Goal: Transaction & Acquisition: Purchase product/service

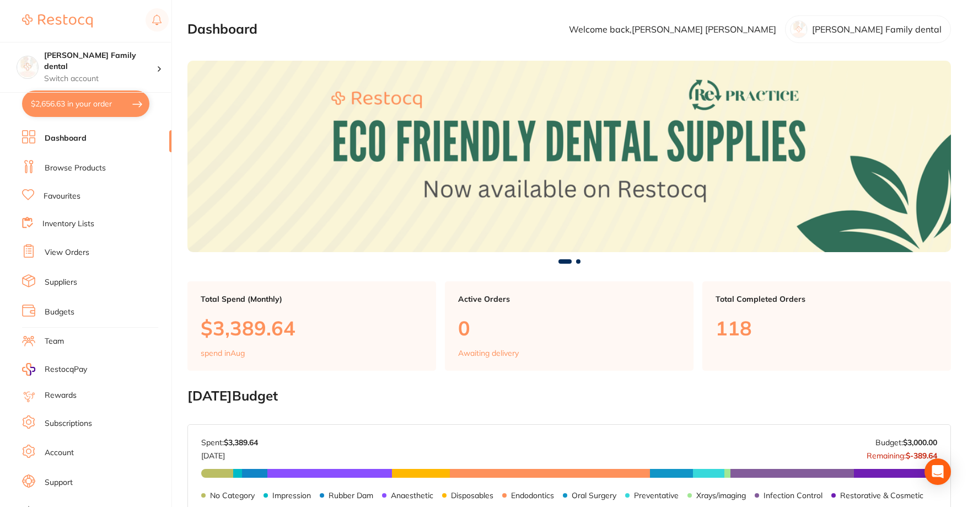
click at [63, 173] on link "Browse Products" at bounding box center [75, 168] width 61 height 11
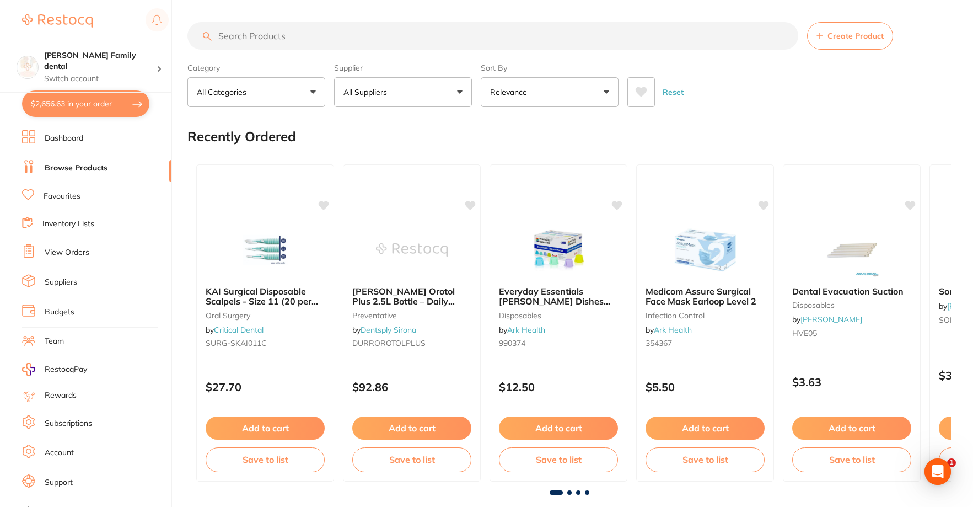
click at [308, 34] on input "search" at bounding box center [492, 36] width 611 height 28
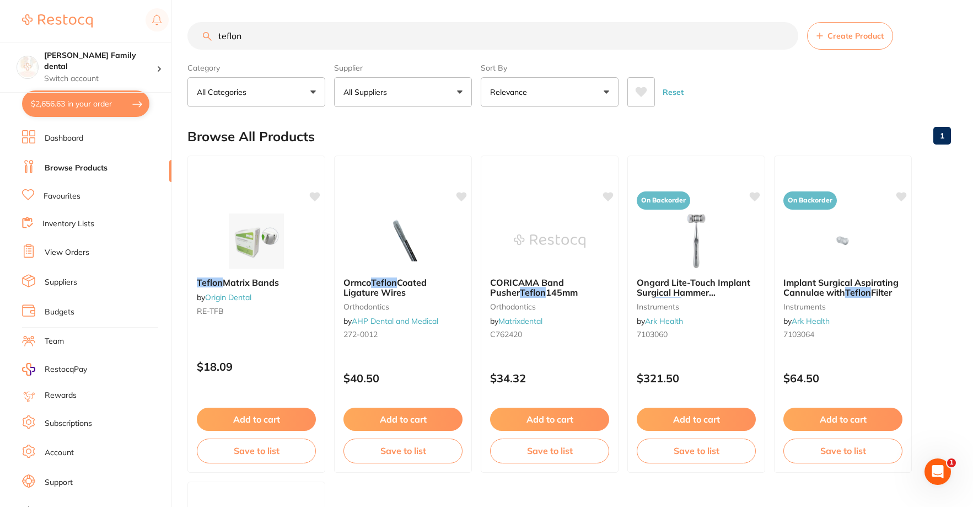
click at [335, 41] on input "teflon" at bounding box center [492, 36] width 611 height 28
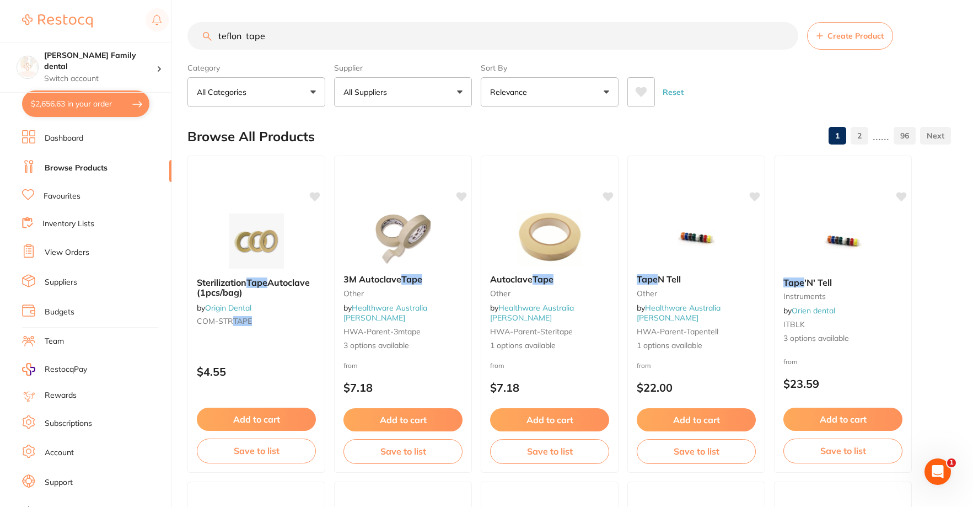
click at [246, 36] on input "teflon tape" at bounding box center [492, 36] width 611 height 28
type input "teflon tape"
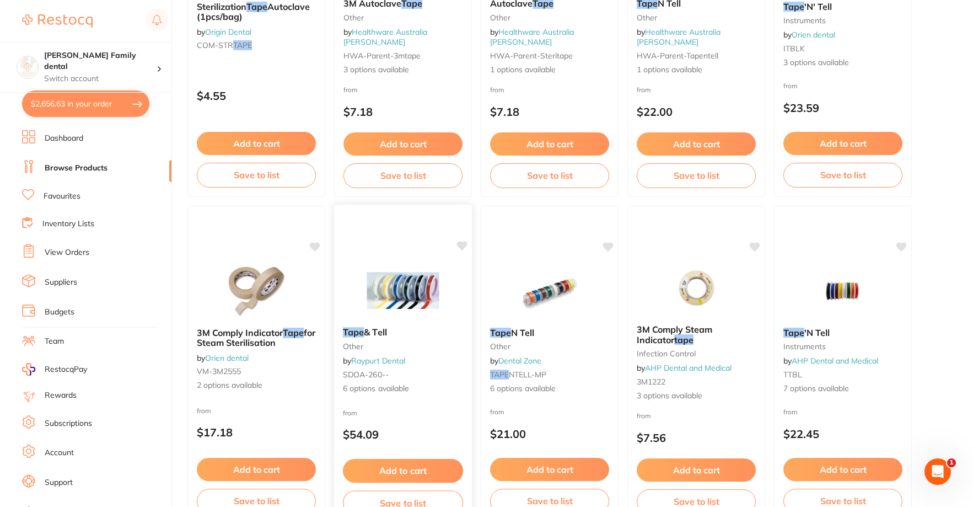
click at [406, 295] on img at bounding box center [403, 290] width 72 height 56
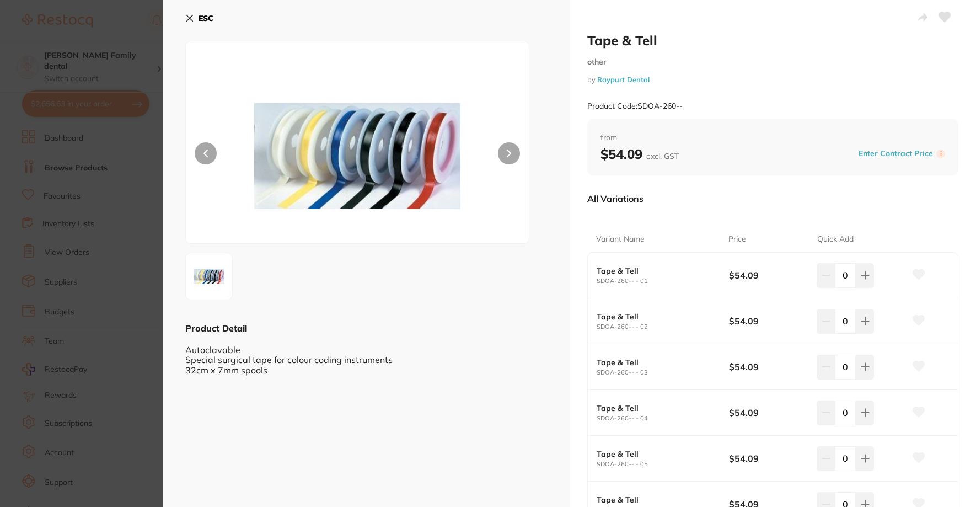
click at [193, 18] on icon at bounding box center [189, 18] width 9 height 9
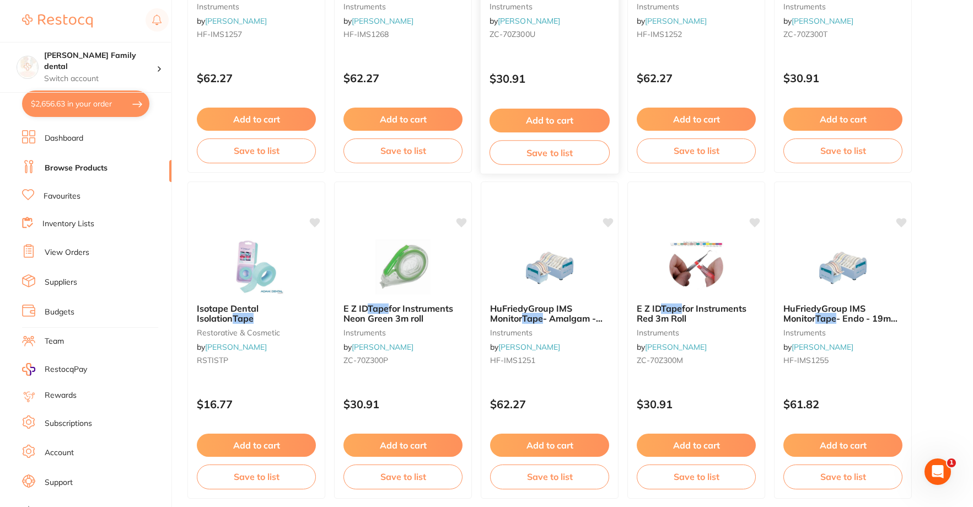
scroll to position [1929, 0]
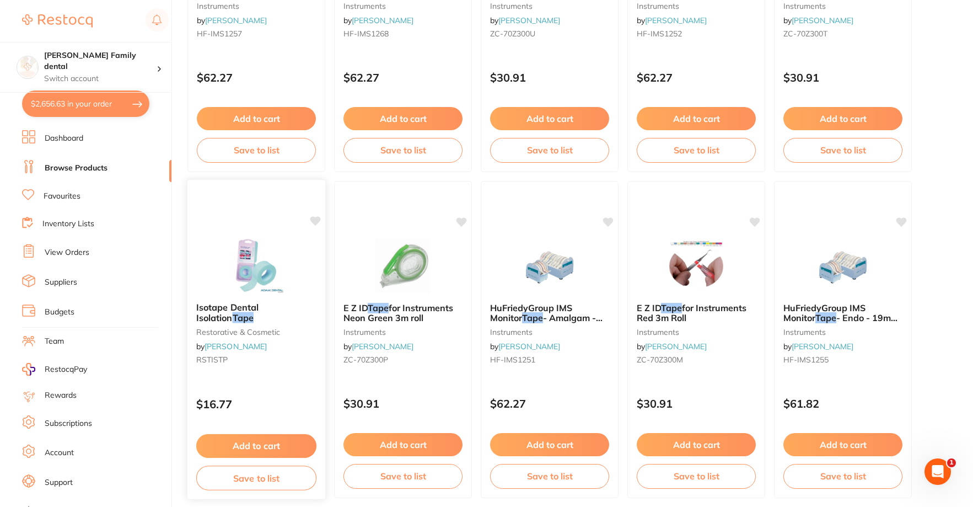
click at [248, 261] on img at bounding box center [256, 266] width 72 height 56
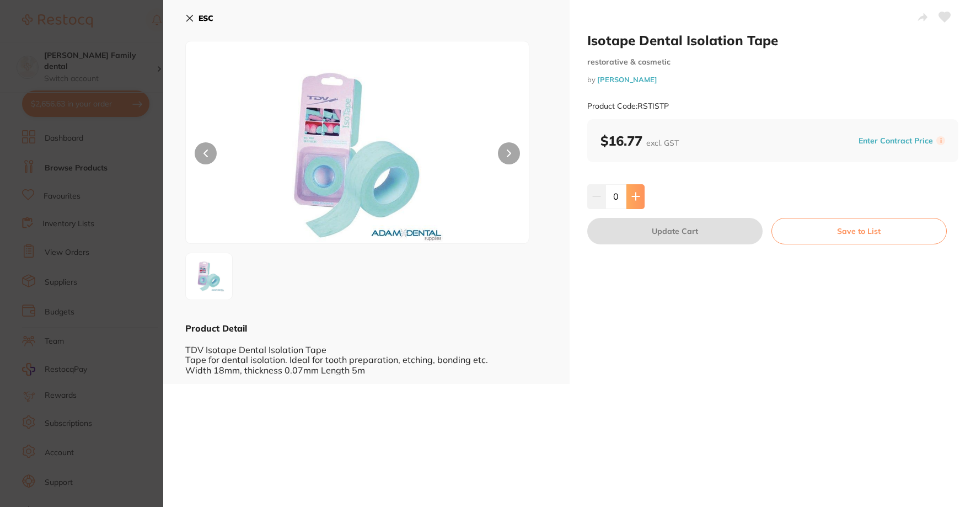
click at [641, 197] on button at bounding box center [635, 196] width 18 height 24
type input "2"
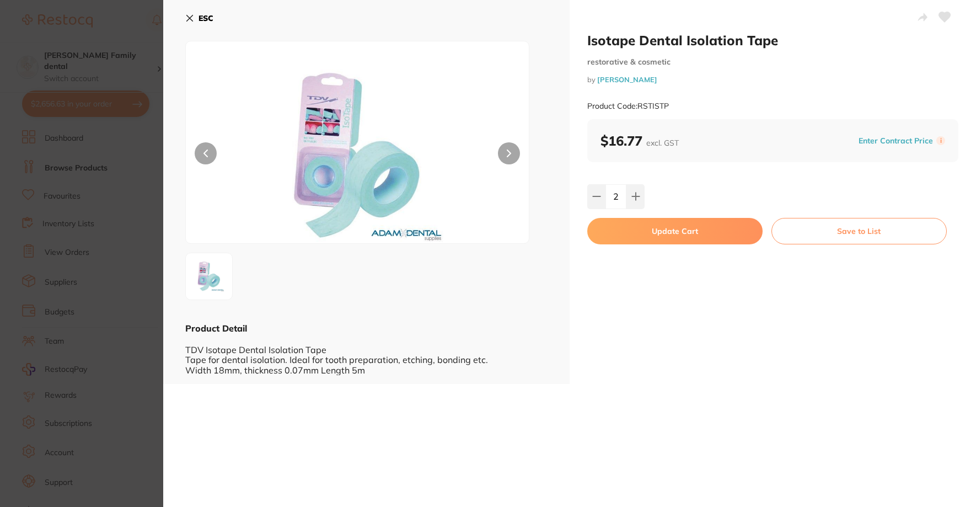
click at [657, 233] on button "Update Cart" at bounding box center [674, 231] width 175 height 26
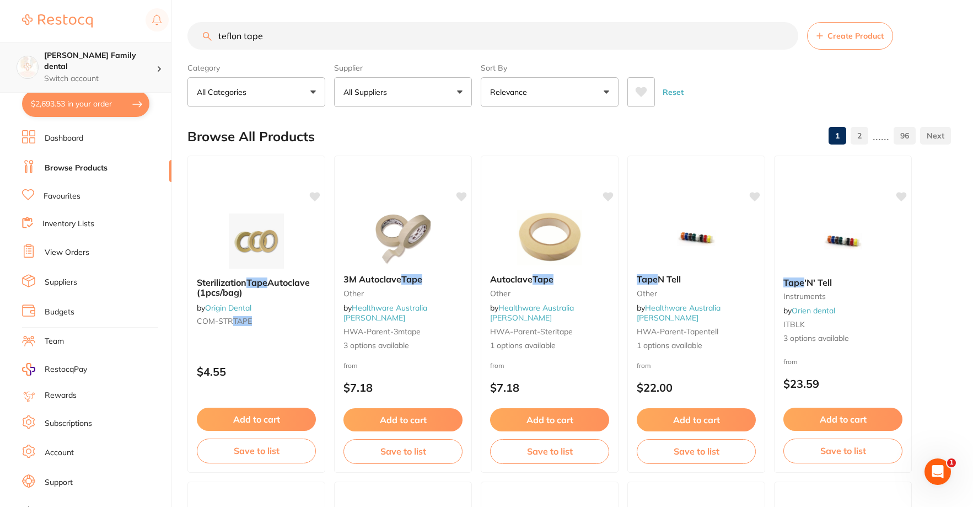
scroll to position [1, 0]
drag, startPoint x: 358, startPoint y: 32, endPoint x: 51, endPoint y: 65, distance: 308.8
click at [51, 65] on div "$2,693.53 [PERSON_NAME] Family dental Switch account [PERSON_NAME] Family denta…" at bounding box center [486, 253] width 973 height 507
type input "isotape"
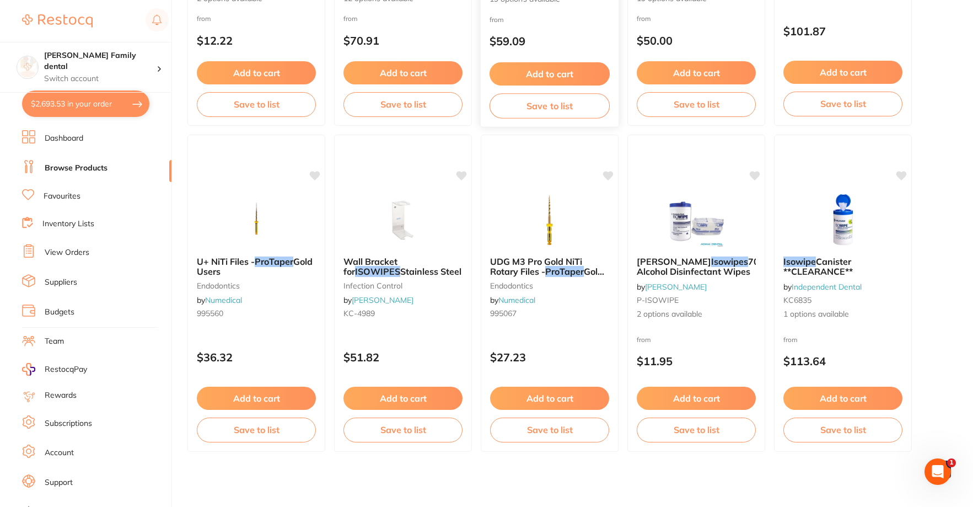
scroll to position [2629, 0]
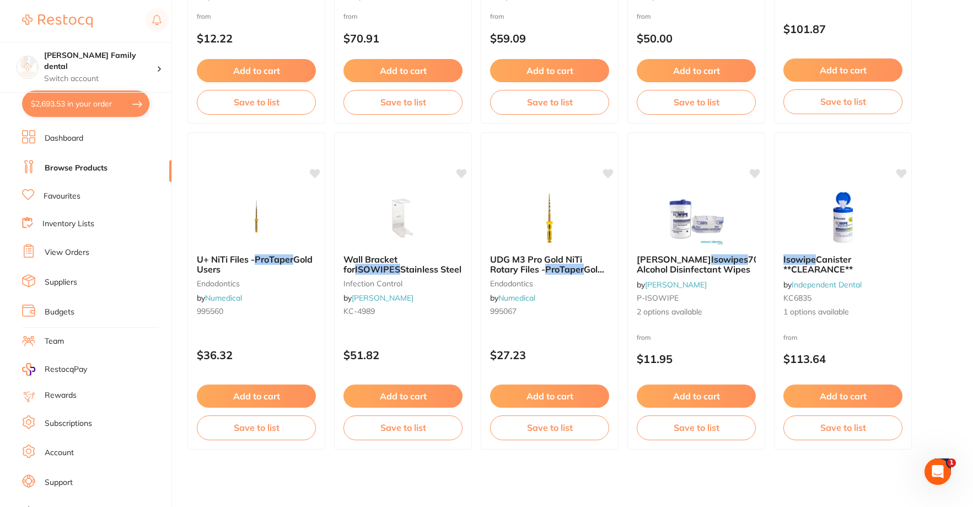
click at [73, 110] on button "$2,693.53 in your order" at bounding box center [85, 103] width 127 height 26
checkbox input "true"
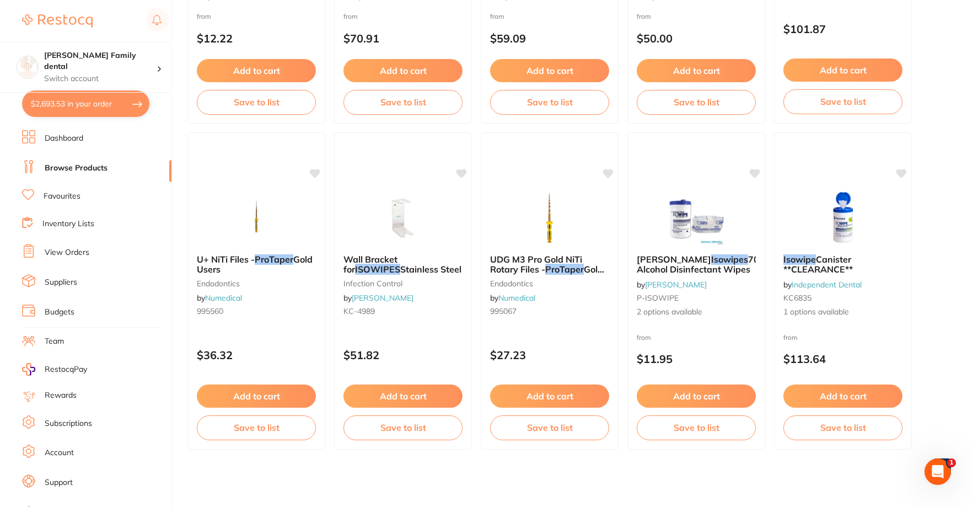
checkbox input "true"
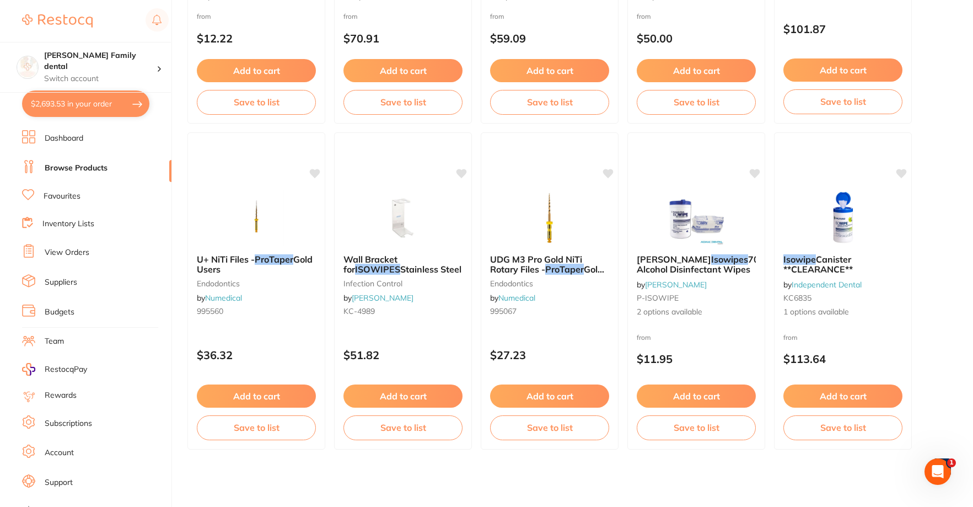
checkbox input "true"
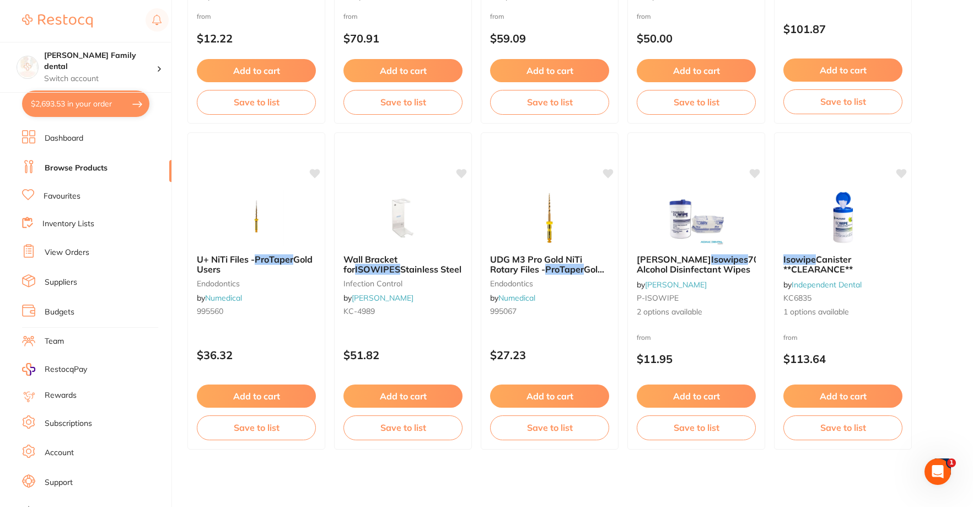
checkbox input "true"
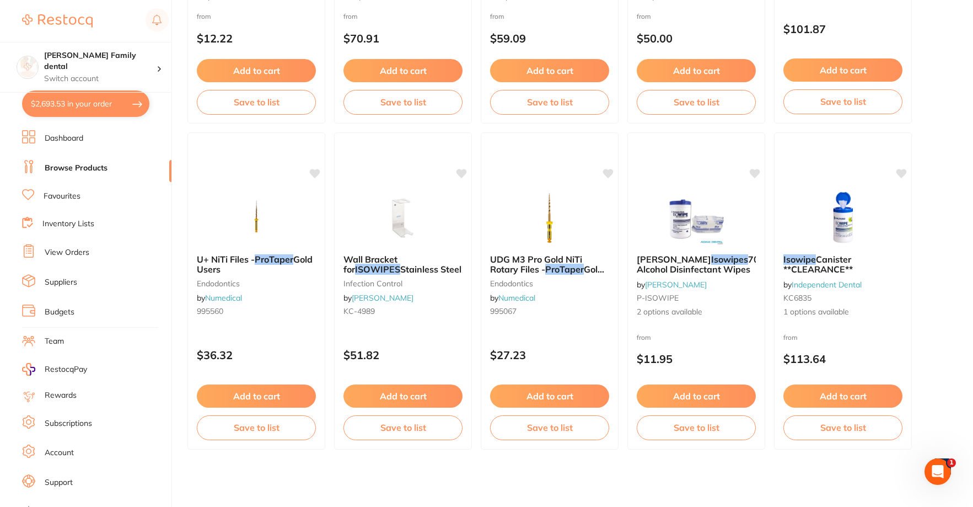
checkbox input "true"
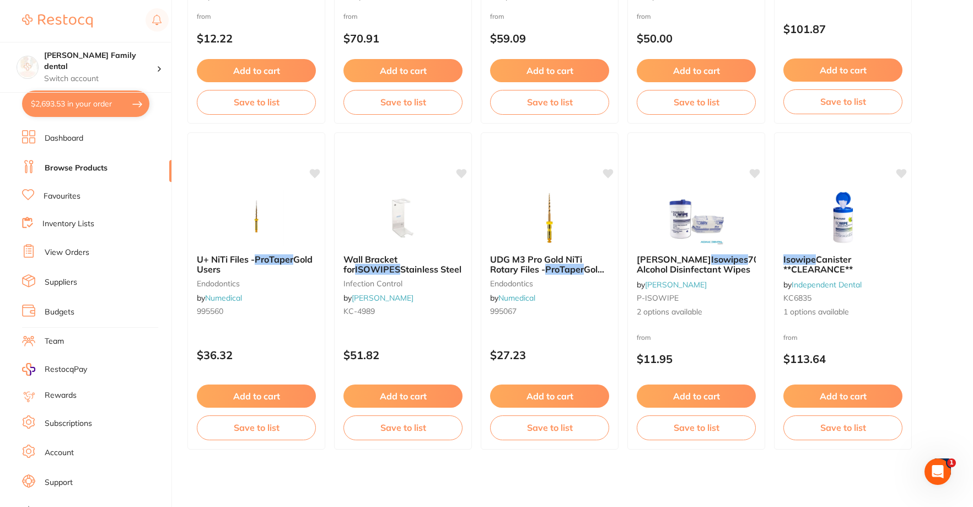
checkbox input "true"
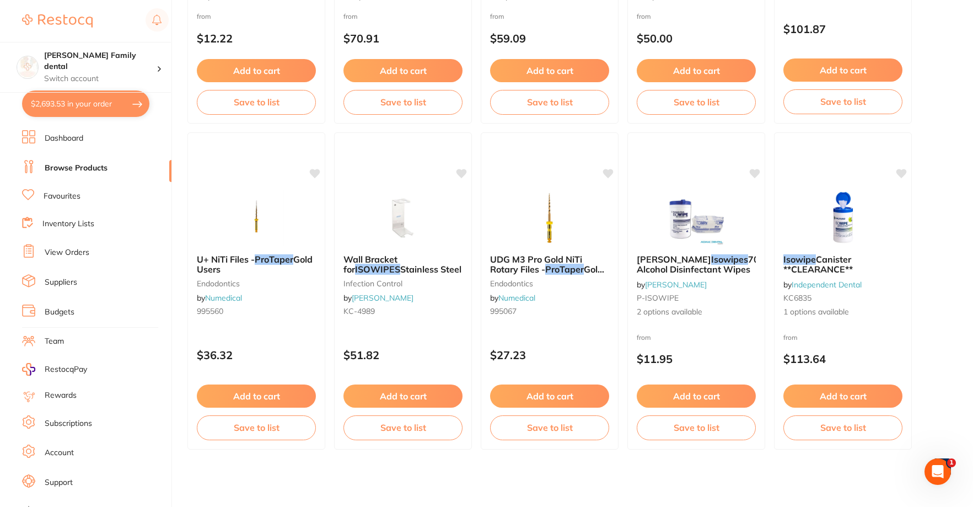
checkbox input "true"
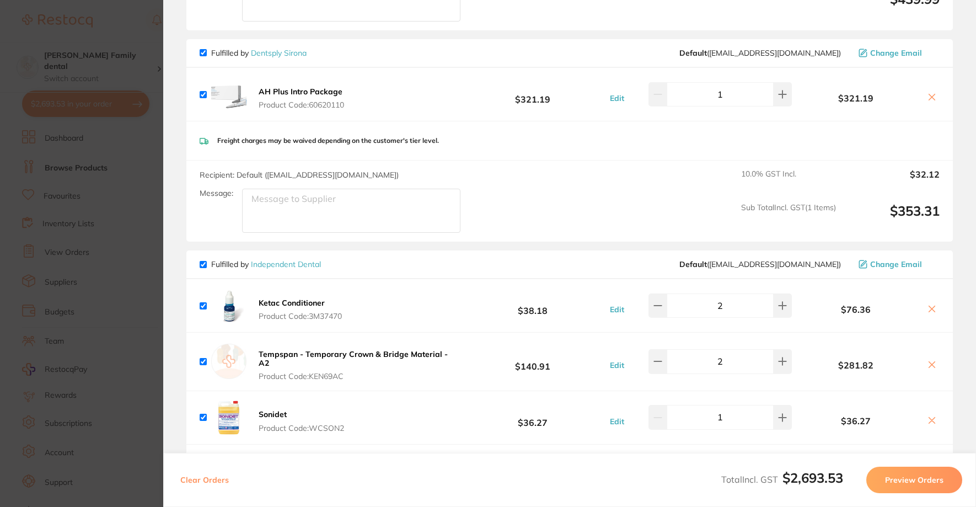
scroll to position [661, 0]
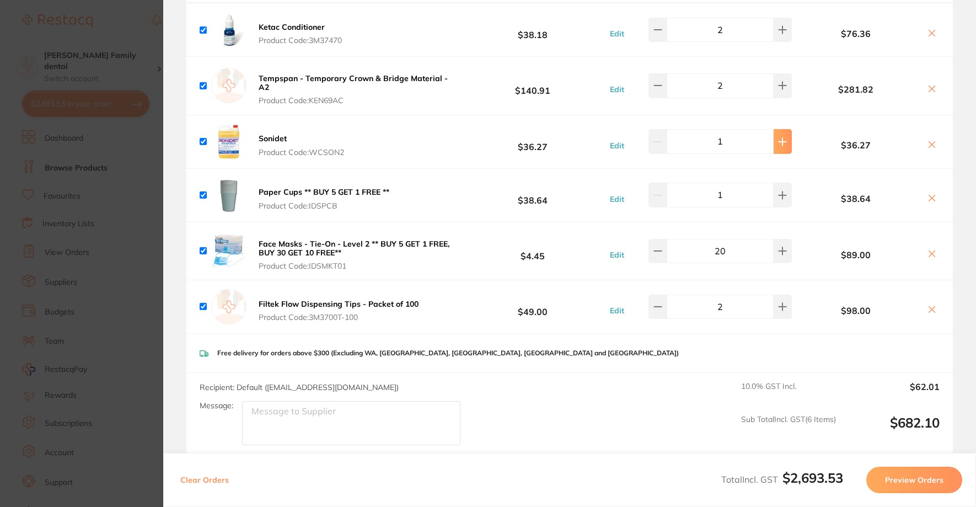
click at [780, 146] on icon at bounding box center [782, 141] width 9 height 9
type input "2"
click at [778, 196] on icon at bounding box center [782, 195] width 9 height 9
type input "2"
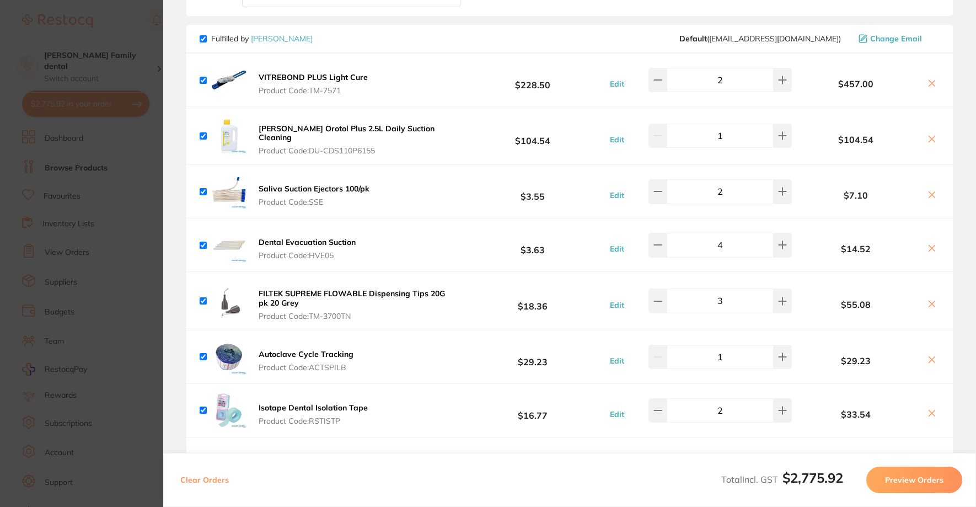
scroll to position [1102, 0]
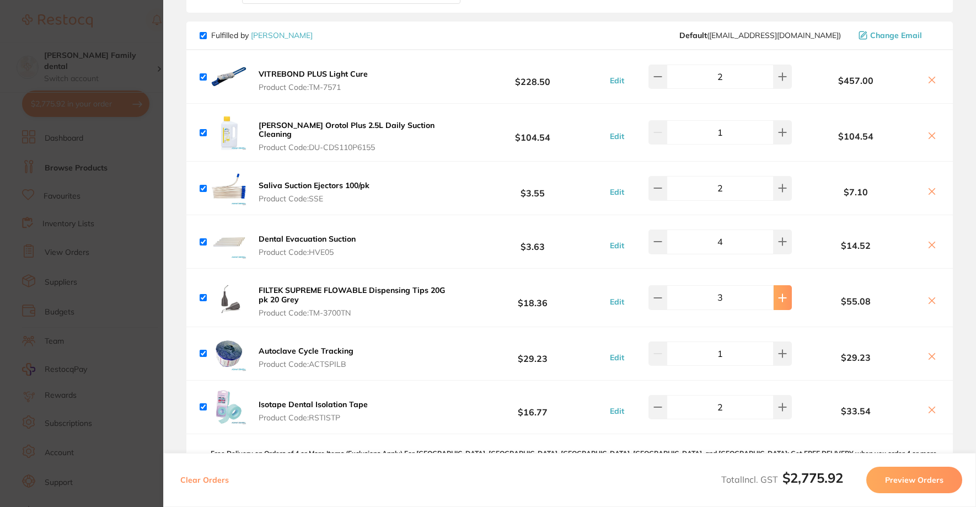
click at [783, 295] on icon at bounding box center [782, 297] width 9 height 9
type input "6"
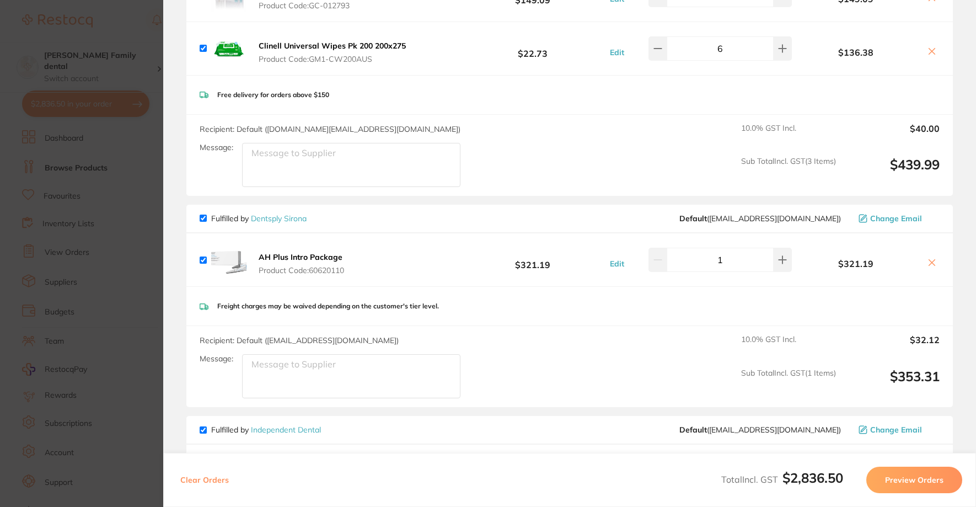
scroll to position [0, 0]
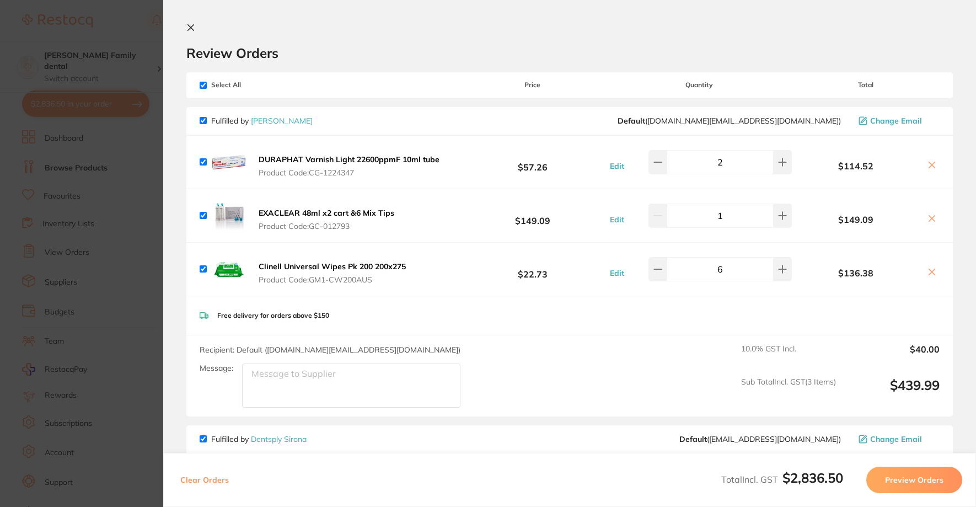
click at [195, 24] on icon at bounding box center [190, 27] width 9 height 9
